Goal: Transaction & Acquisition: Book appointment/travel/reservation

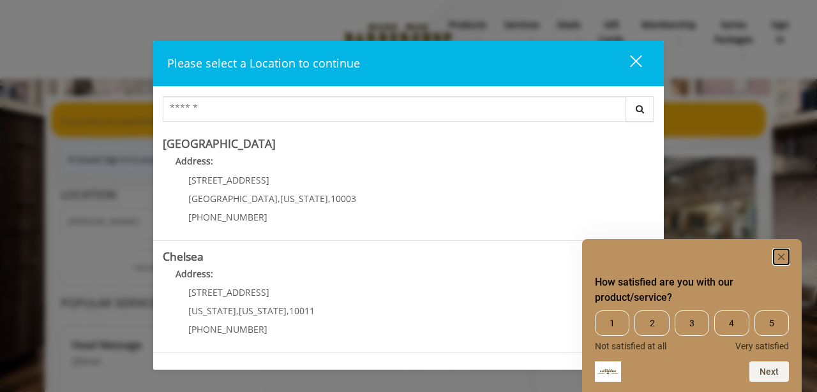
click at [783, 258] on rect "Hide survey" at bounding box center [780, 256] width 15 height 15
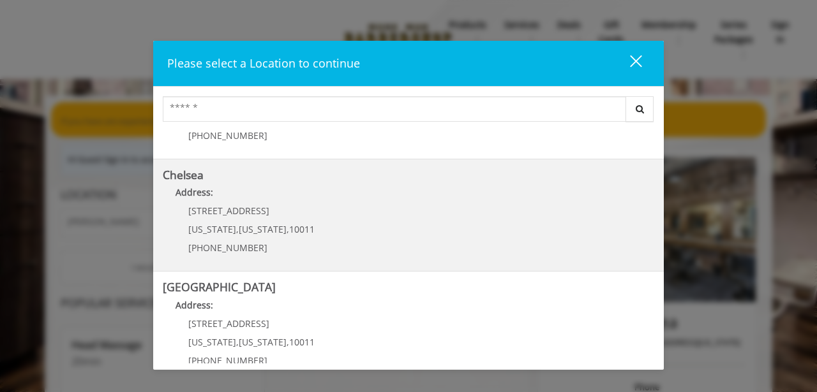
scroll to position [221, 0]
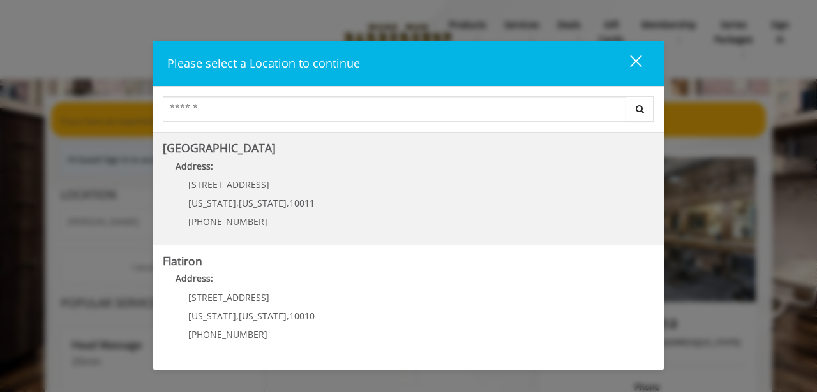
click at [371, 166] on Street "Address:" at bounding box center [408, 169] width 491 height 20
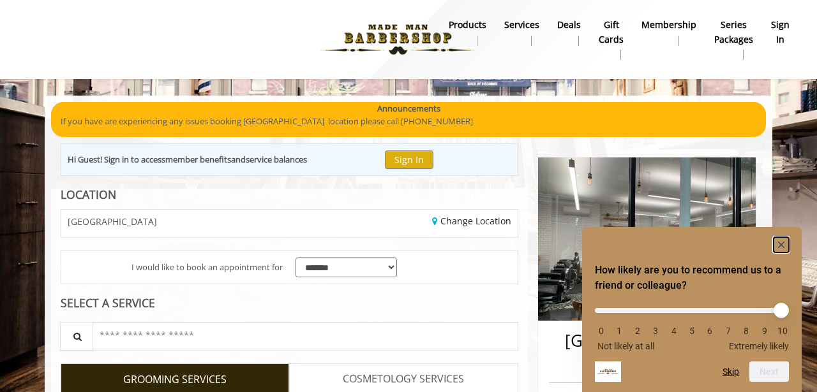
click at [782, 242] on icon "Hide survey" at bounding box center [781, 245] width 6 height 6
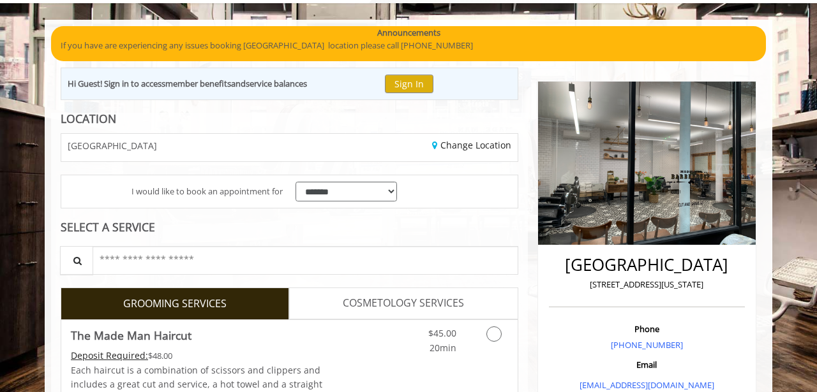
scroll to position [90, 0]
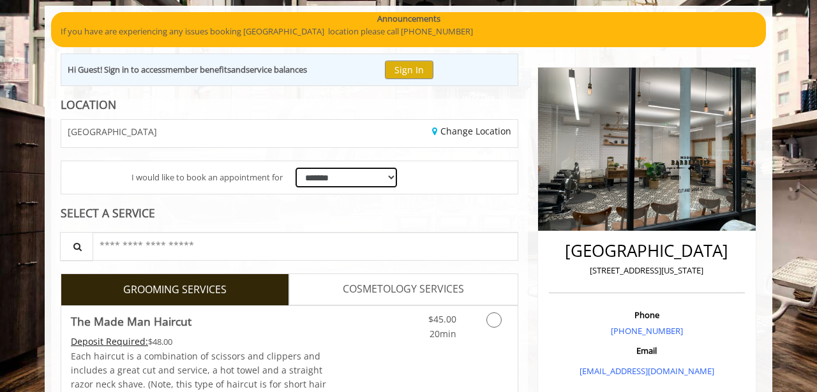
click at [358, 179] on select "**********" at bounding box center [345, 178] width 101 height 20
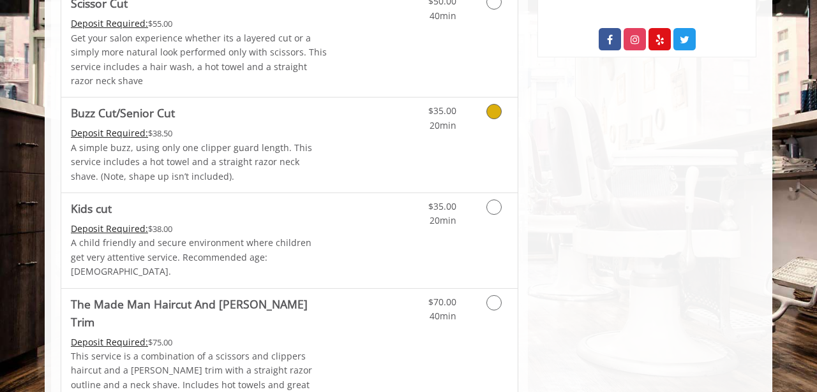
scroll to position [734, 0]
click at [493, 209] on icon "Grooming services" at bounding box center [493, 206] width 15 height 15
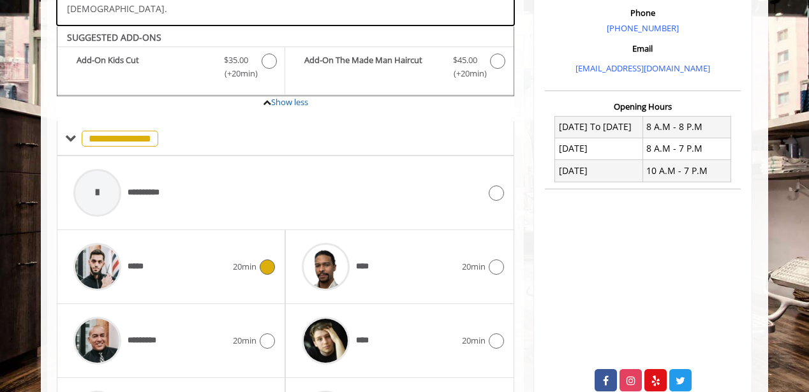
scroll to position [482, 0]
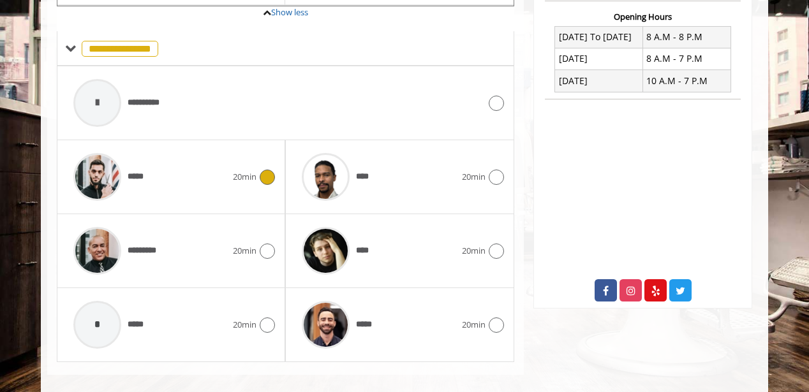
click at [269, 170] on icon at bounding box center [267, 177] width 15 height 15
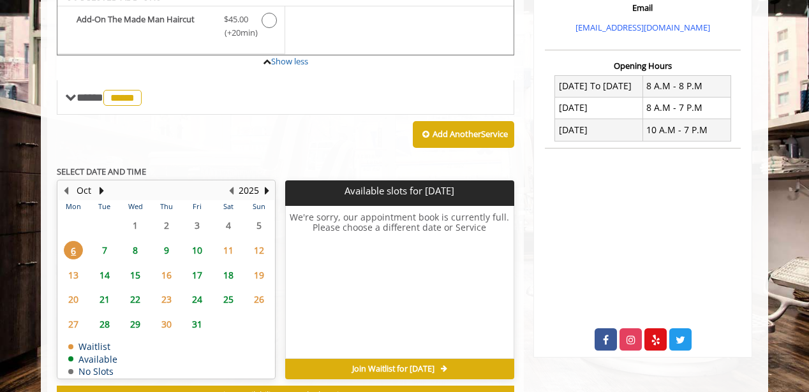
scroll to position [404, 0]
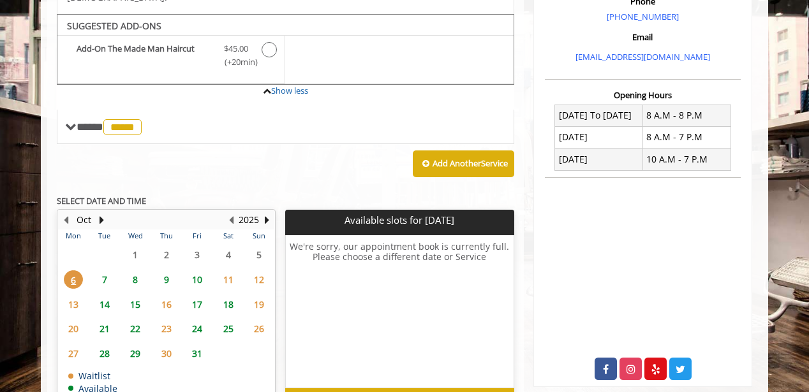
click at [108, 271] on span "7" at bounding box center [104, 280] width 19 height 19
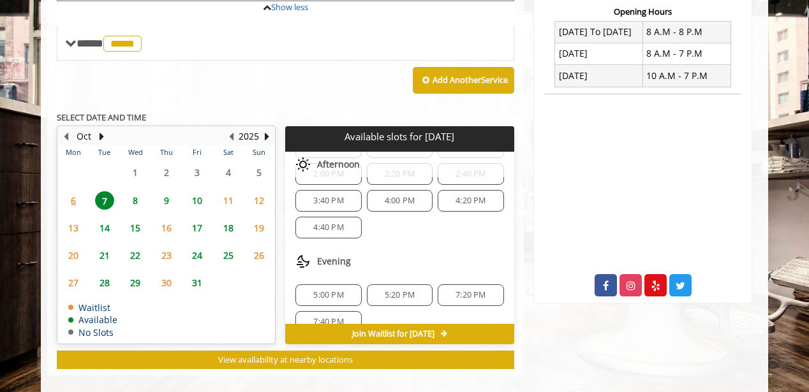
scroll to position [225, 0]
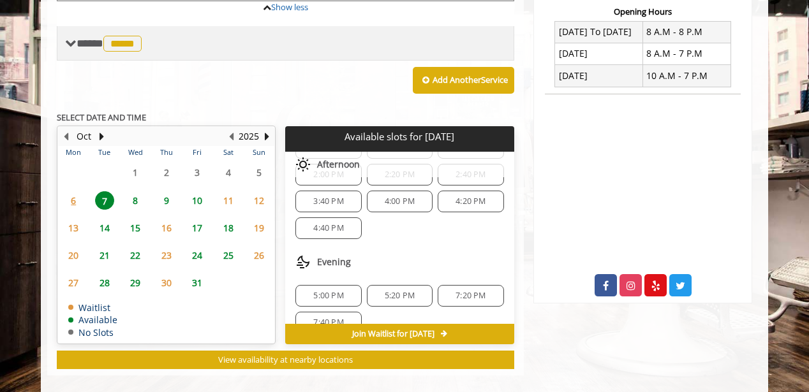
click at [74, 38] on span at bounding box center [70, 43] width 11 height 11
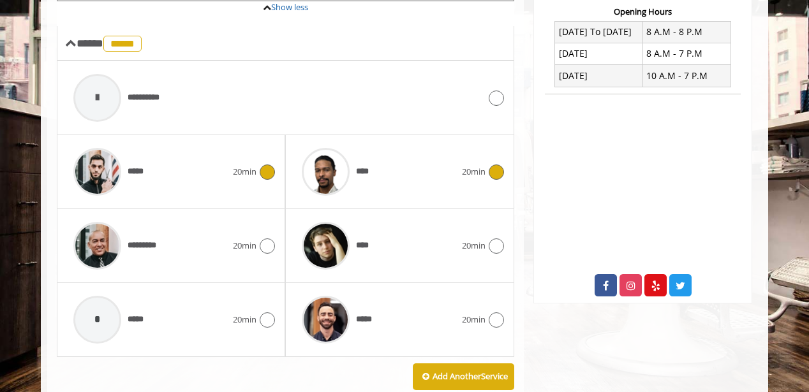
click at [495, 165] on icon at bounding box center [496, 172] width 15 height 15
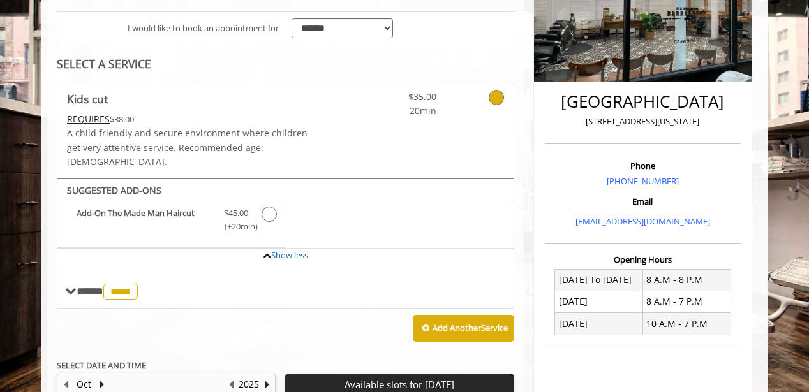
scroll to position [241, 0]
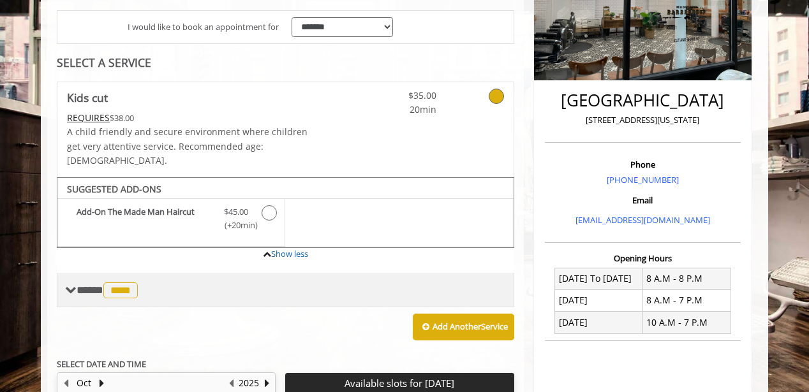
click at [138, 283] on span "****" at bounding box center [120, 291] width 34 height 16
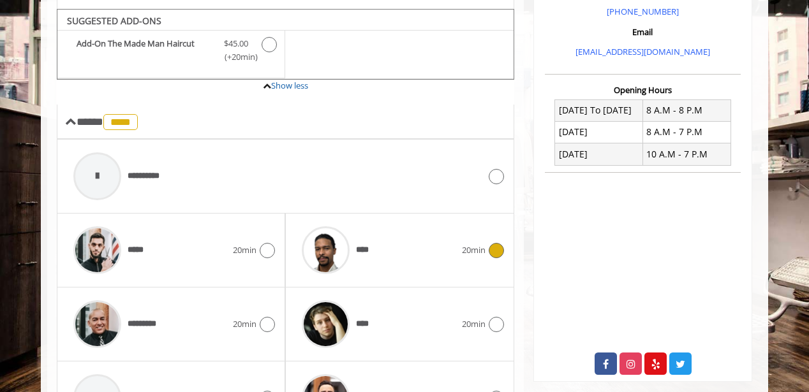
scroll to position [449, 0]
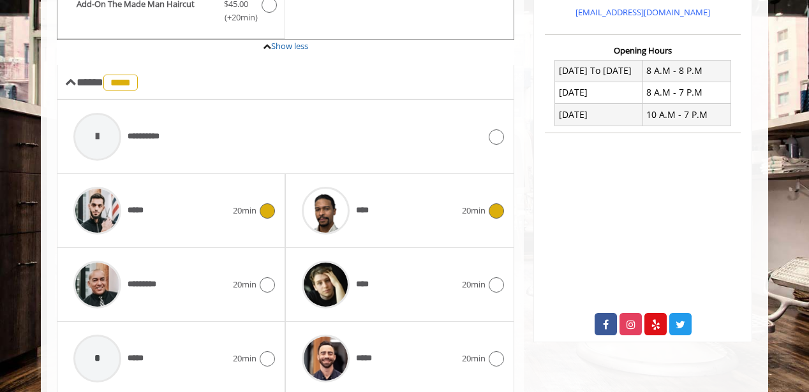
click at [266, 204] on icon at bounding box center [267, 211] width 15 height 15
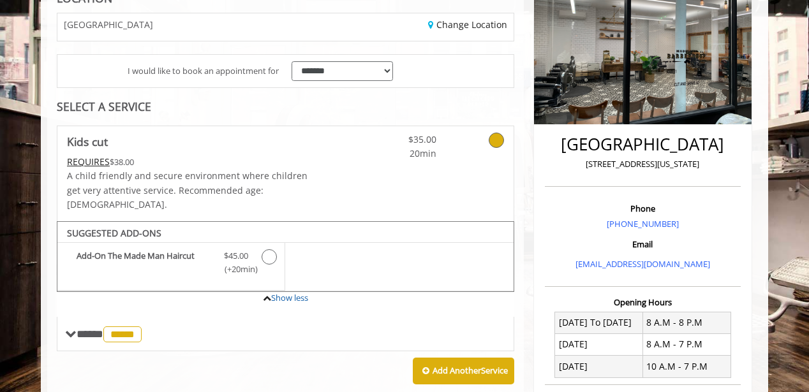
scroll to position [207, 0]
